Goal: Use online tool/utility: Use online tool/utility

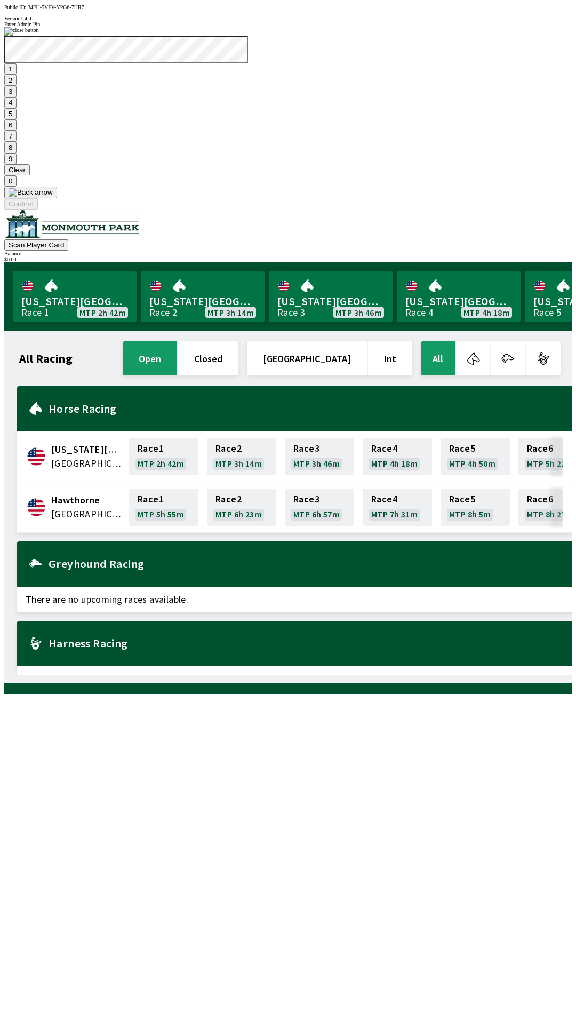
click at [17, 142] on button "7" at bounding box center [10, 136] width 12 height 11
click at [17, 97] on button "3" at bounding box center [10, 91] width 12 height 11
click at [38, 210] on button "Confirm" at bounding box center [21, 203] width 34 height 11
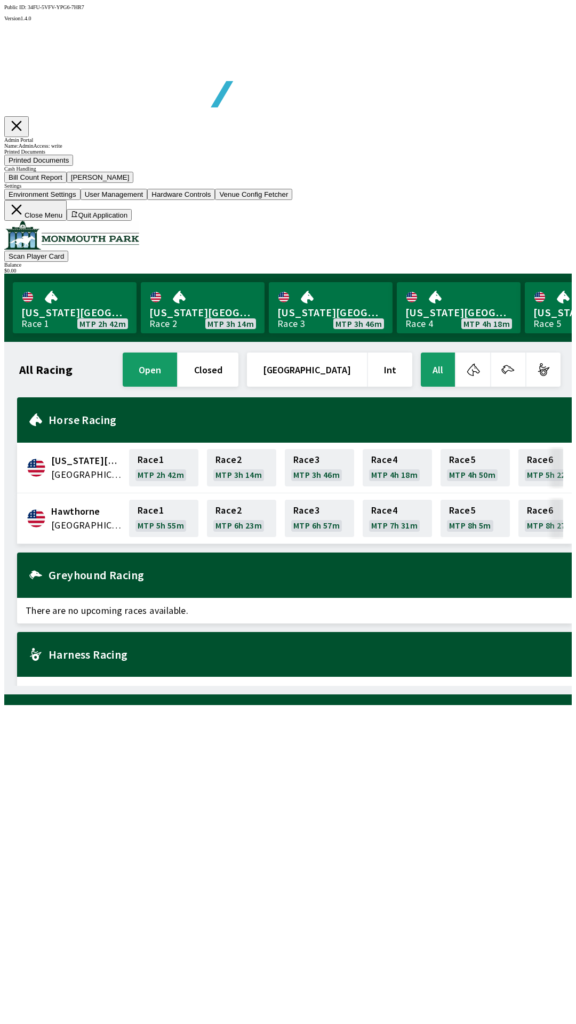
click at [67, 183] on button "Bill Count Report" at bounding box center [35, 177] width 62 height 11
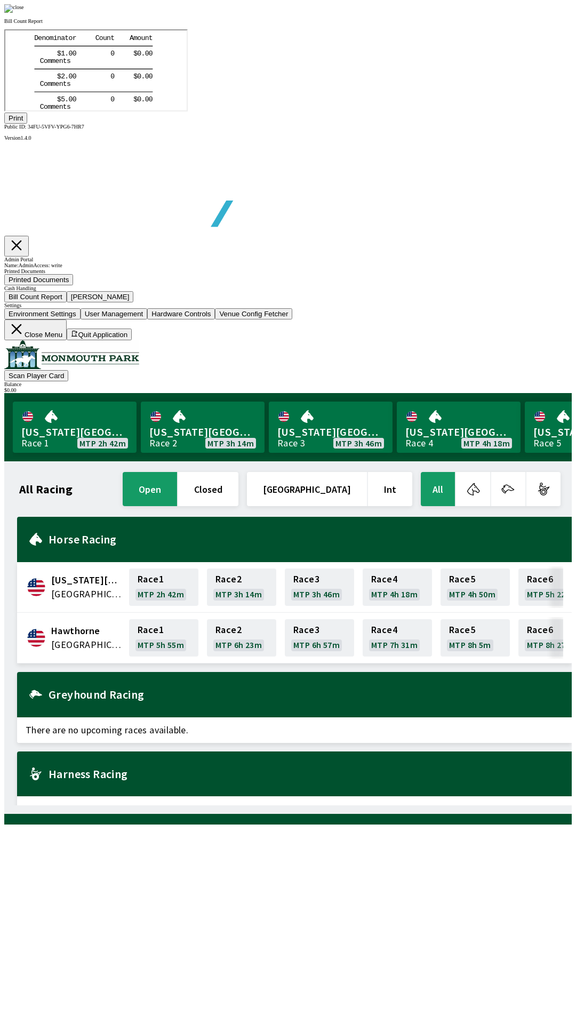
scroll to position [125, 0]
click at [27, 124] on button "Print" at bounding box center [15, 118] width 23 height 11
click at [24, 13] on img at bounding box center [14, 8] width 20 height 9
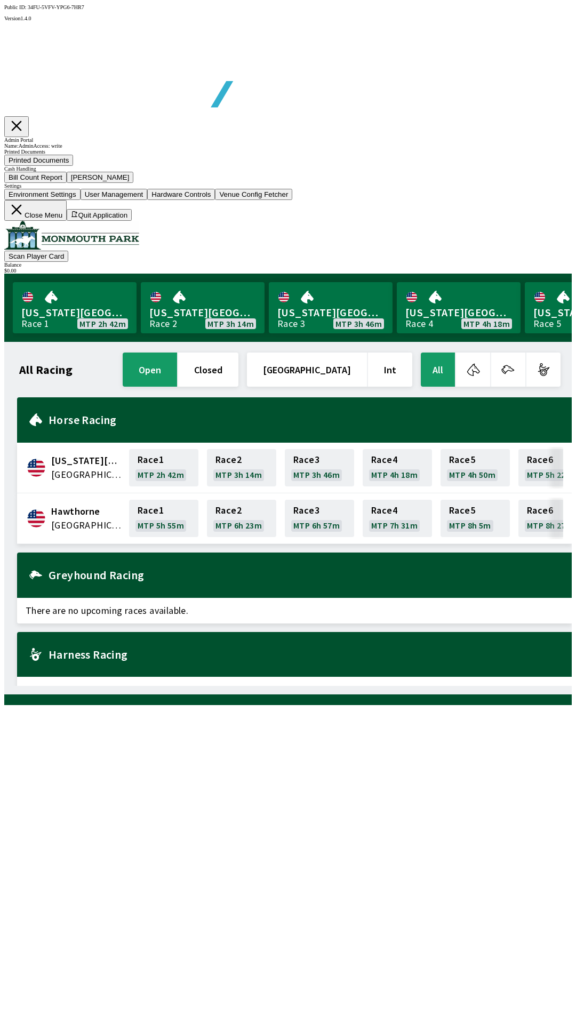
click at [134, 183] on button "[PERSON_NAME]" at bounding box center [100, 177] width 67 height 11
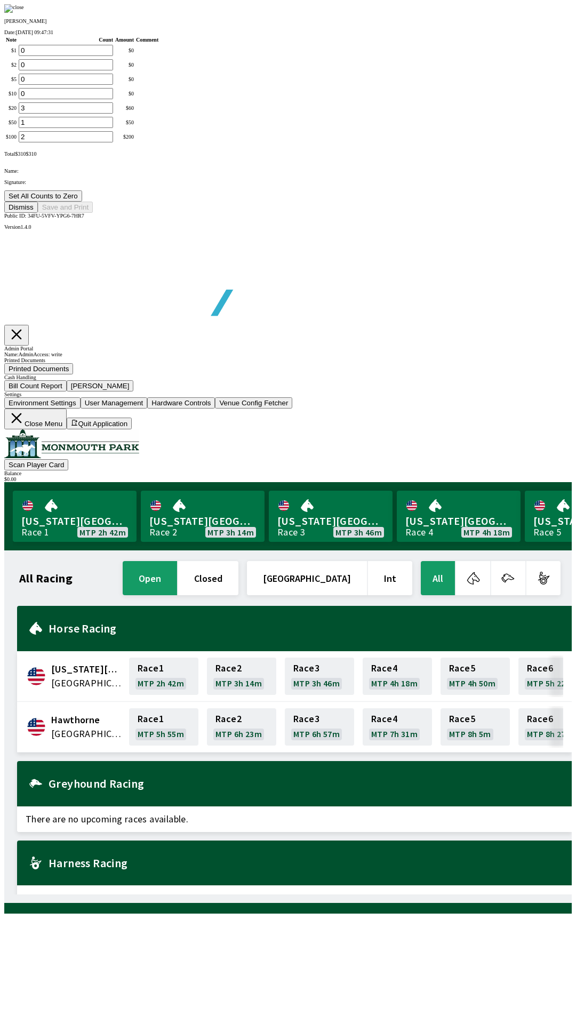
click at [82, 202] on button "Set All Counts to Zero" at bounding box center [43, 195] width 78 height 11
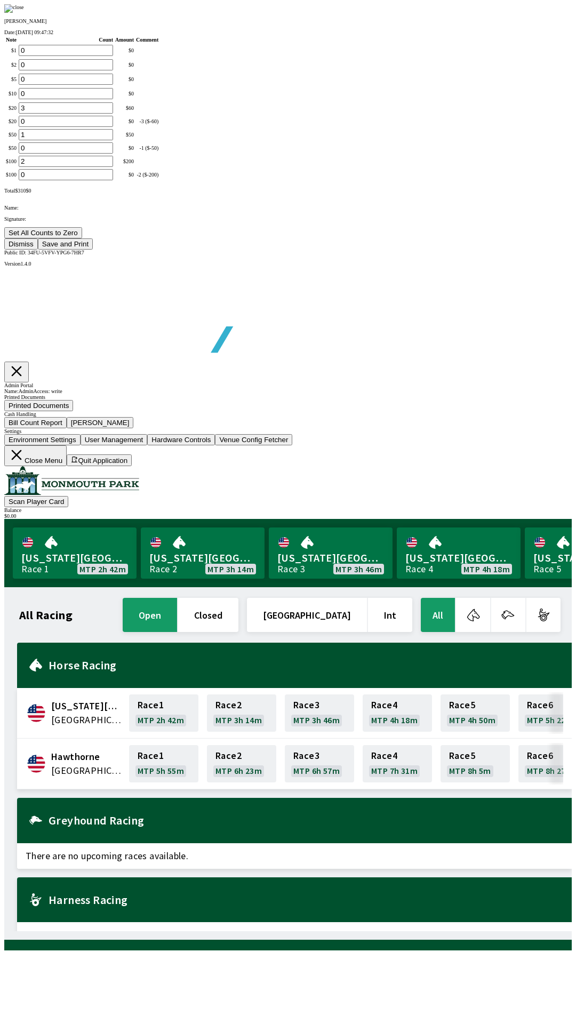
click at [93, 250] on button "Save and Print" at bounding box center [65, 243] width 55 height 11
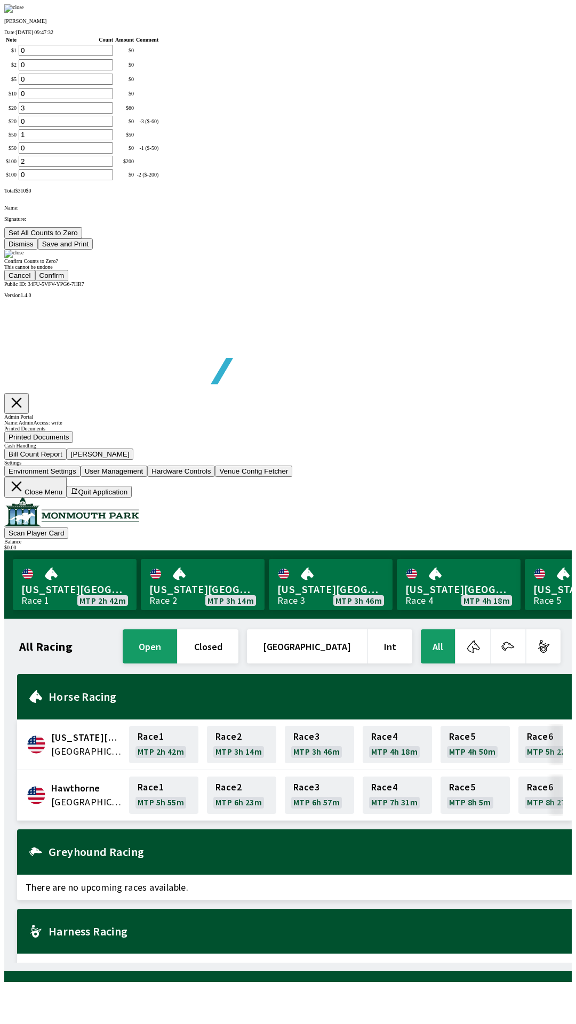
click at [69, 281] on button "Confirm" at bounding box center [52, 275] width 34 height 11
type input "0"
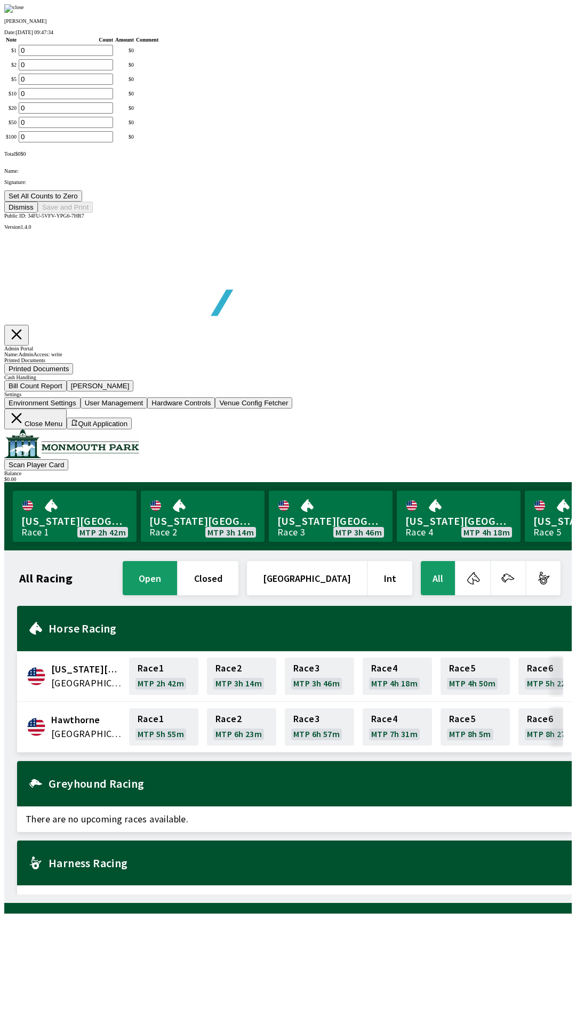
click at [38, 213] on button "Dismiss" at bounding box center [21, 207] width 34 height 11
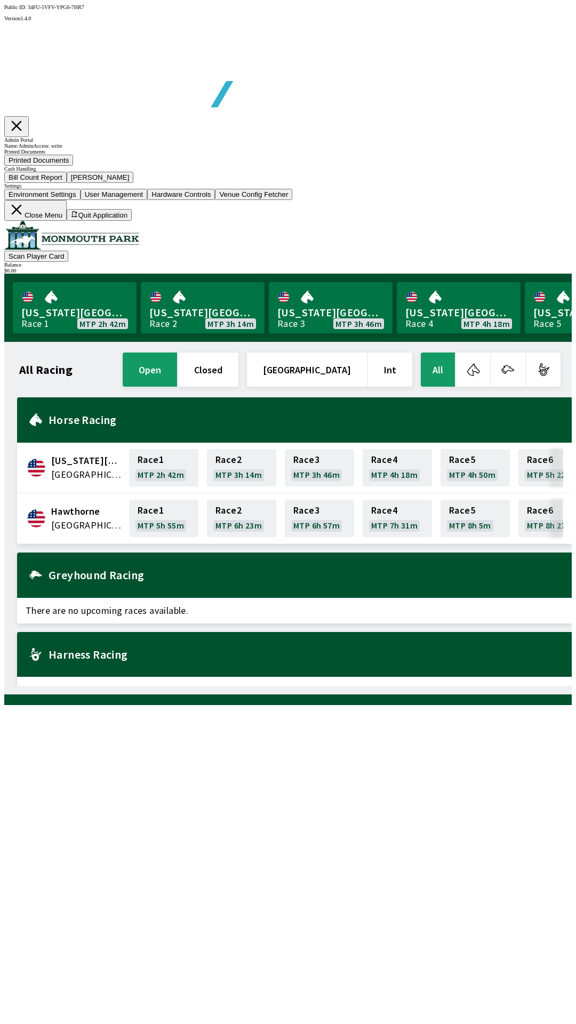
click at [67, 221] on button "Close Menu" at bounding box center [35, 210] width 62 height 21
